Goal: Task Accomplishment & Management: Manage account settings

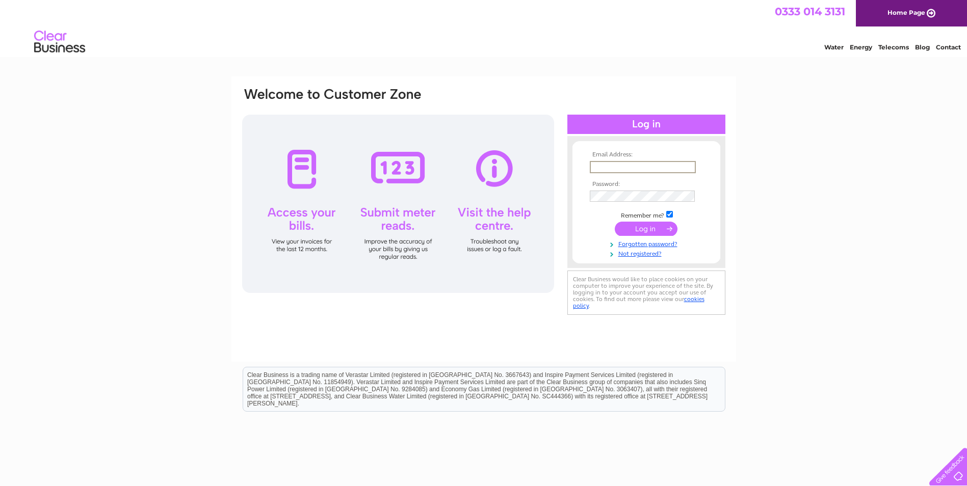
click at [633, 168] on input "text" at bounding box center [643, 167] width 106 height 12
type input "evorgsoc57@aol.com"
click at [653, 229] on input "submit" at bounding box center [646, 228] width 63 height 14
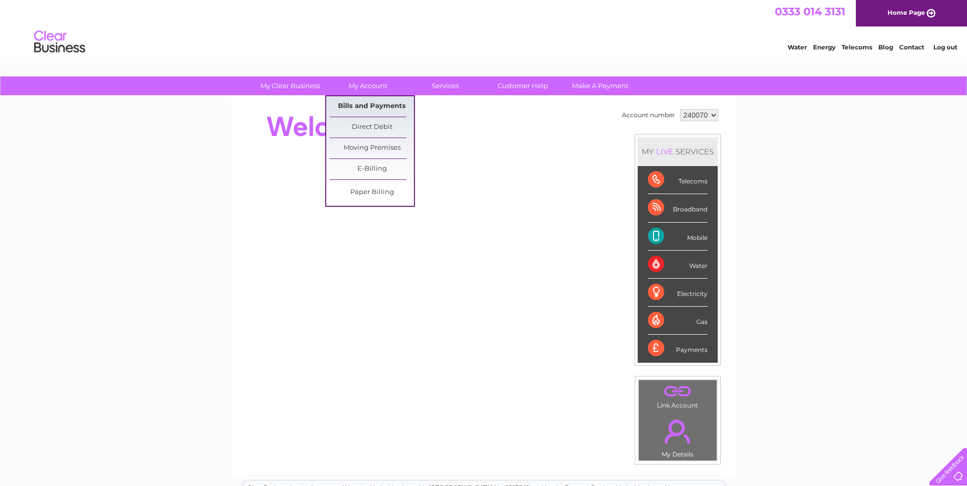
click at [390, 106] on link "Bills and Payments" at bounding box center [372, 106] width 84 height 20
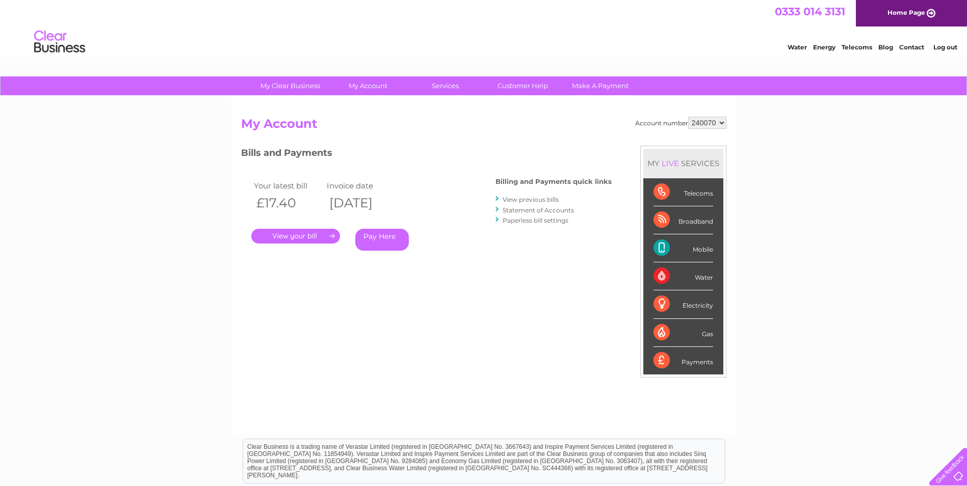
click at [304, 240] on link "." at bounding box center [295, 236] width 89 height 15
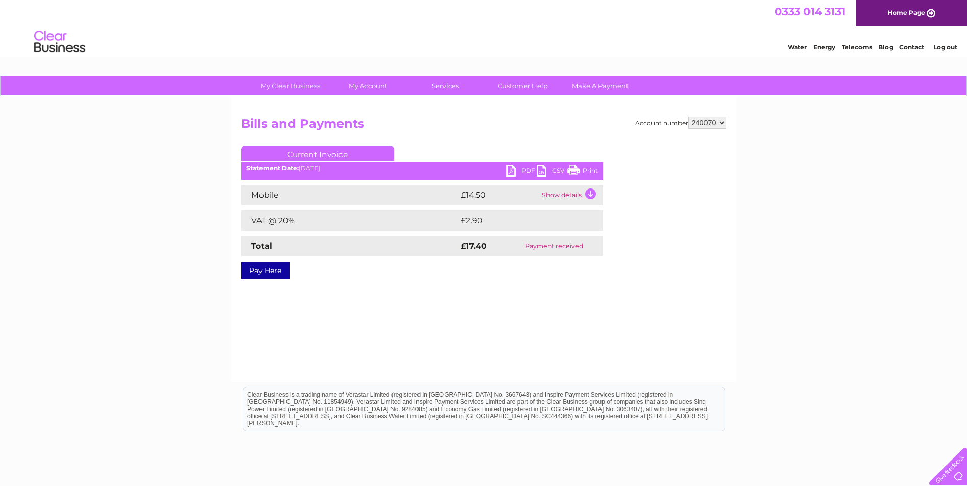
click at [509, 170] on link "PDF" at bounding box center [521, 172] width 31 height 15
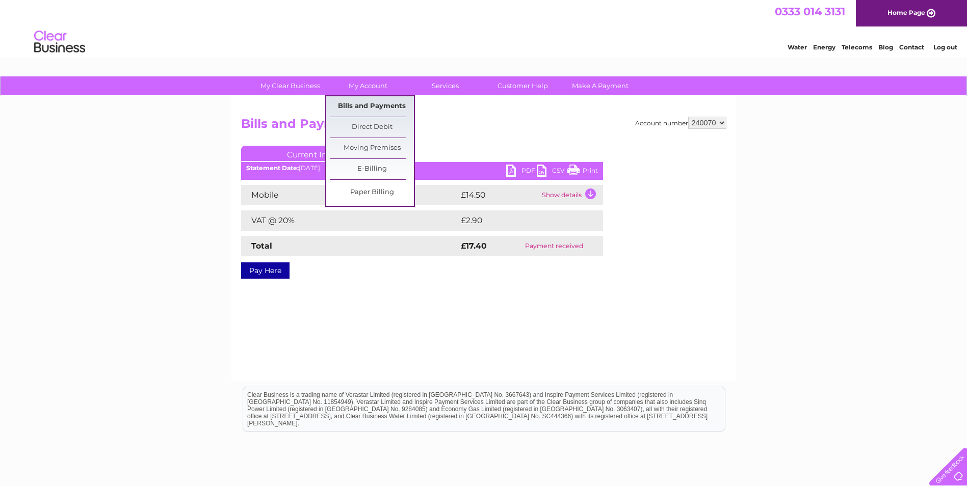
click at [375, 107] on link "Bills and Payments" at bounding box center [372, 106] width 84 height 20
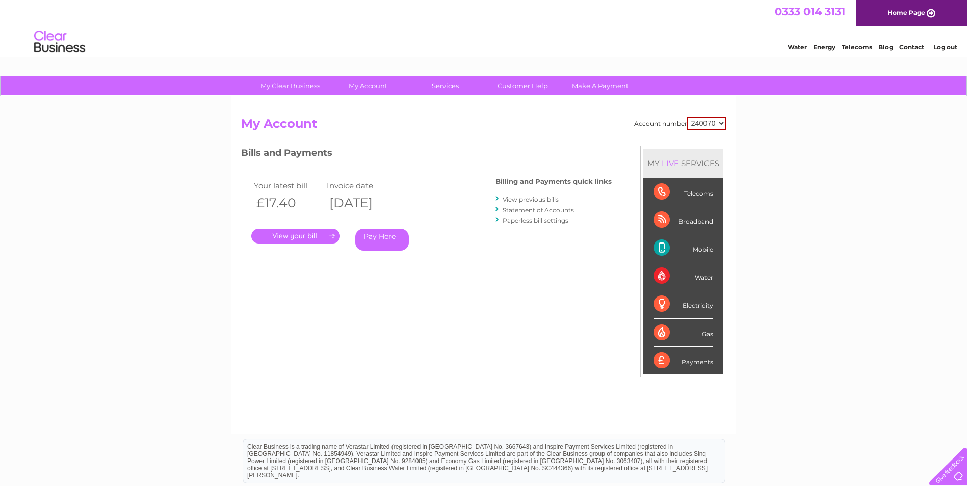
click at [297, 237] on link "." at bounding box center [295, 236] width 89 height 15
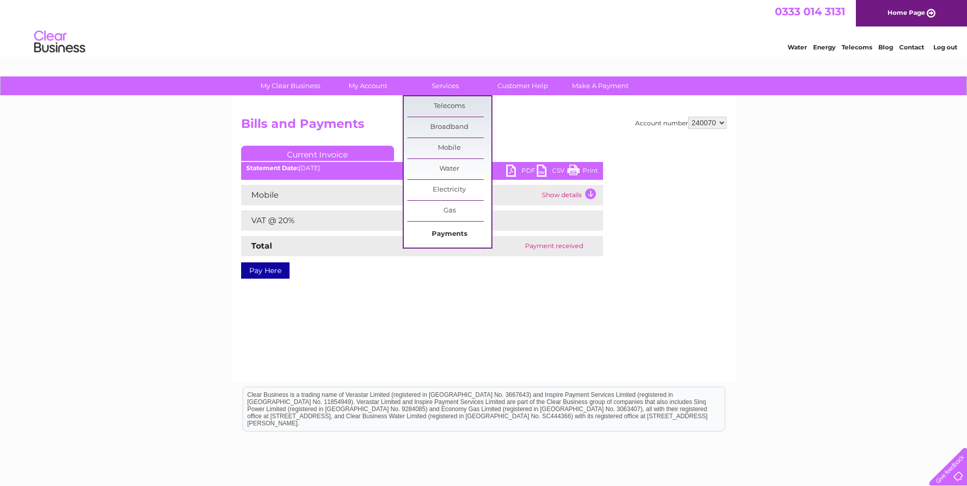
click at [446, 235] on link "Payments" at bounding box center [449, 234] width 84 height 20
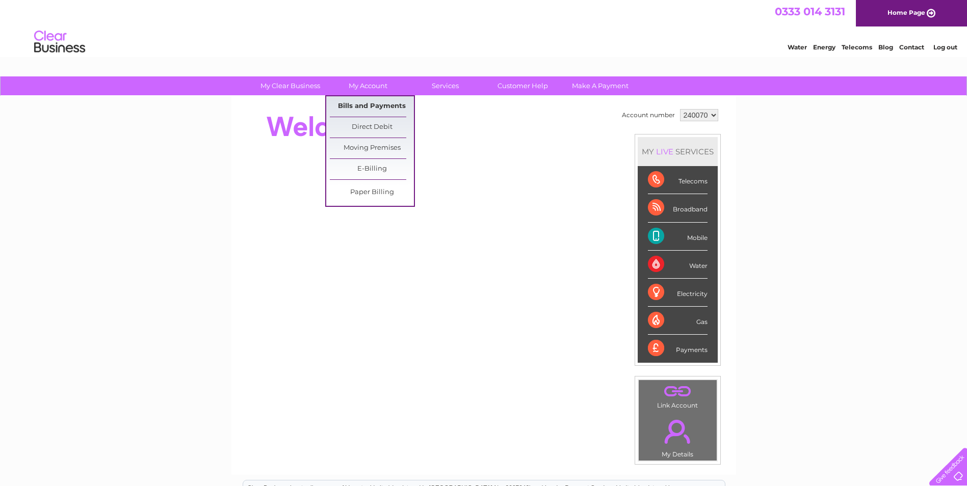
click at [368, 102] on link "Bills and Payments" at bounding box center [372, 106] width 84 height 20
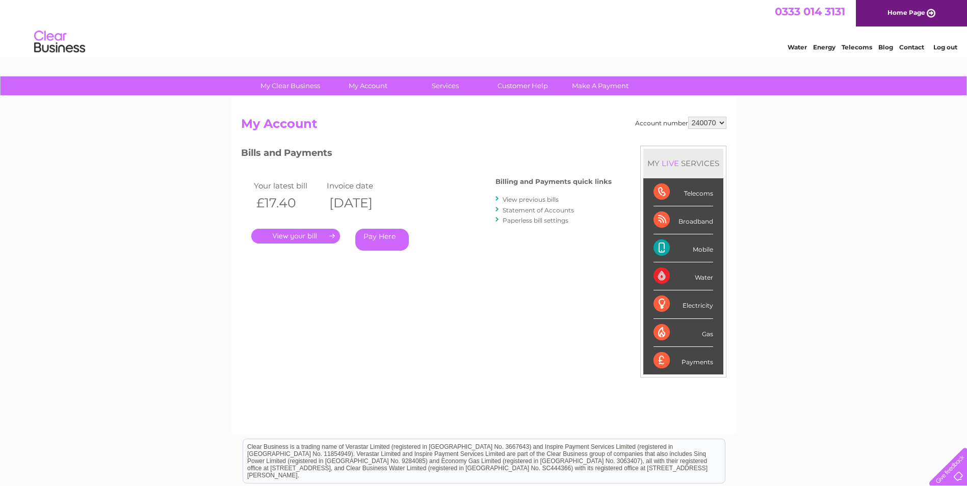
click at [520, 199] on link "View previous bills" at bounding box center [531, 200] width 56 height 8
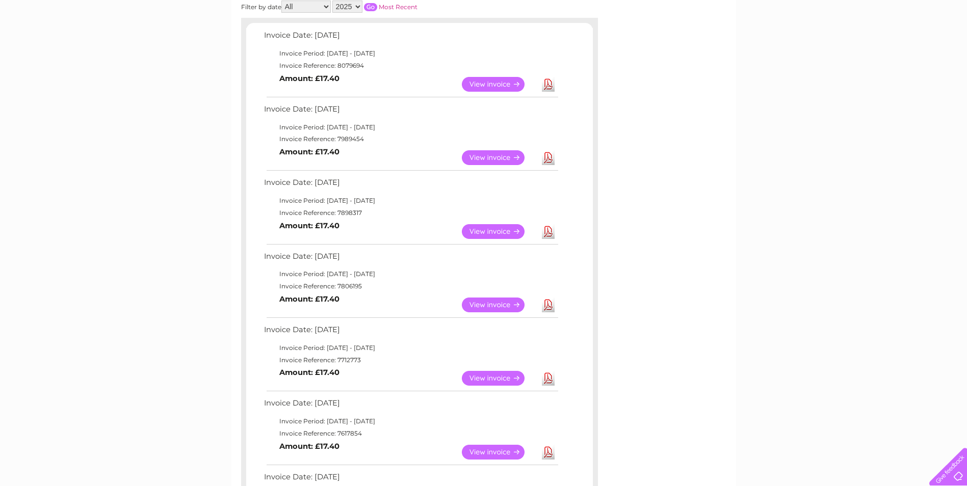
scroll to position [164, 0]
click at [493, 297] on link "View" at bounding box center [499, 304] width 75 height 15
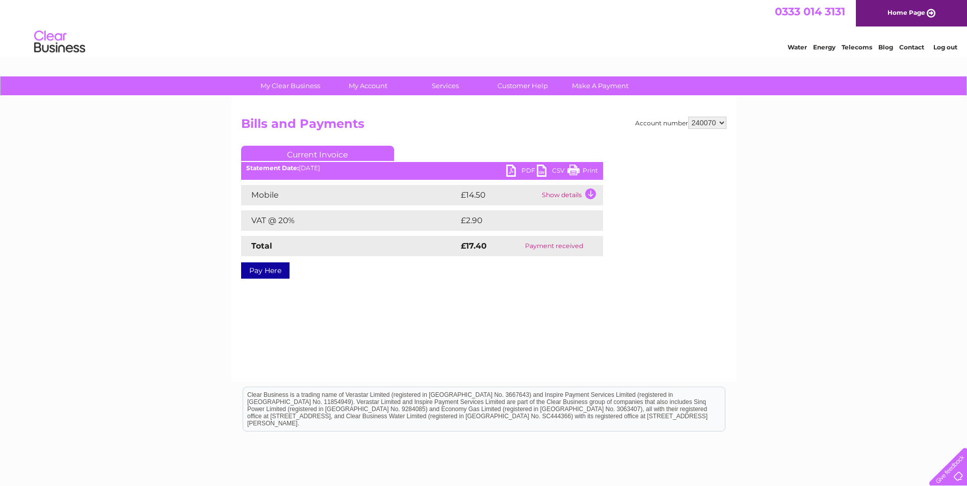
click at [513, 171] on link "PDF" at bounding box center [521, 172] width 31 height 15
click at [941, 47] on link "Log out" at bounding box center [946, 47] width 24 height 8
